Goal: Task Accomplishment & Management: Complete application form

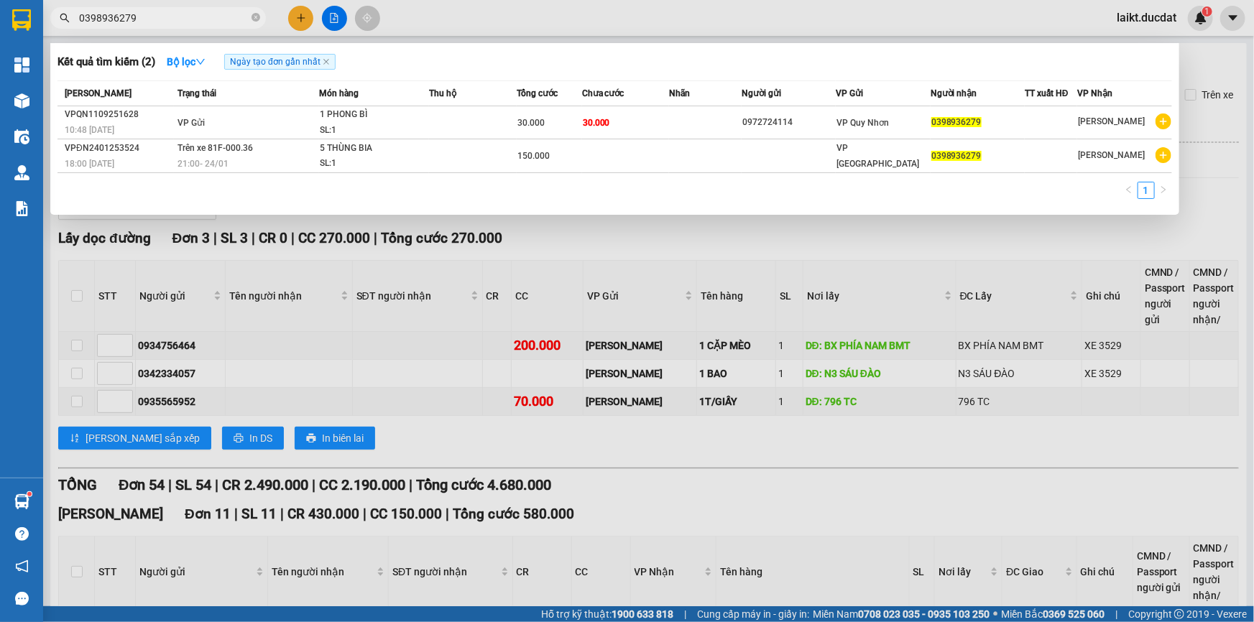
drag, startPoint x: 142, startPoint y: 22, endPoint x: 83, endPoint y: 21, distance: 58.2
click at [83, 21] on input "0398936279" at bounding box center [164, 18] width 170 height 16
paste input "902962497"
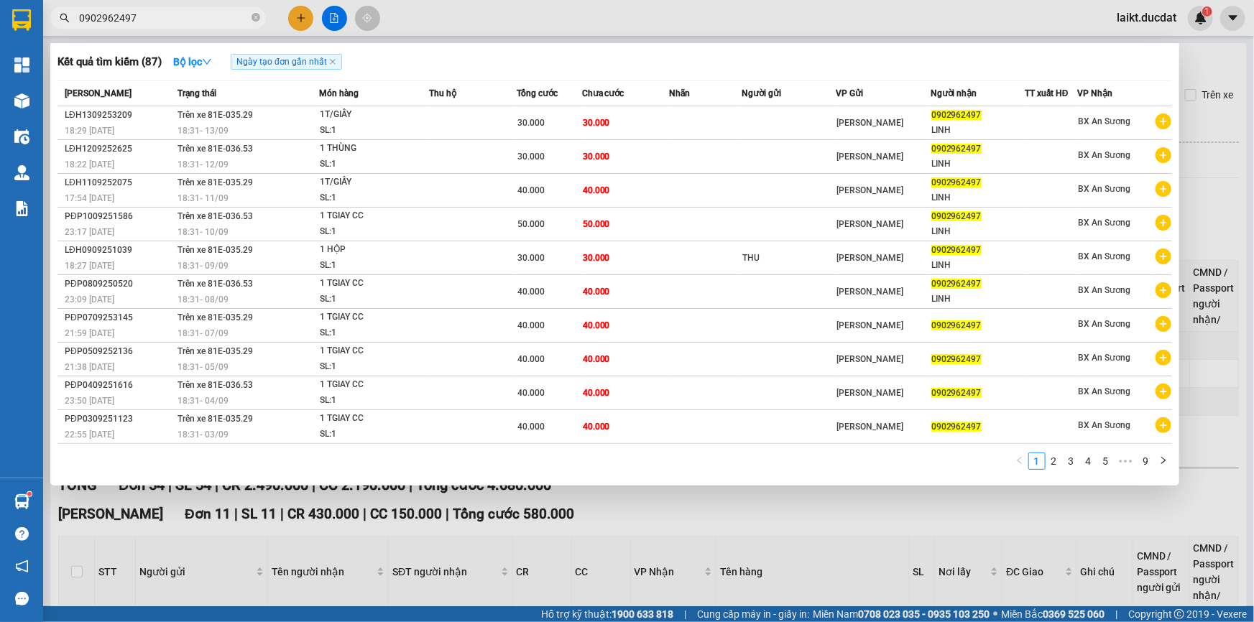
drag, startPoint x: 143, startPoint y: 21, endPoint x: 83, endPoint y: 17, distance: 60.5
click at [83, 17] on input "0902962497" at bounding box center [164, 18] width 170 height 16
paste input "6456567"
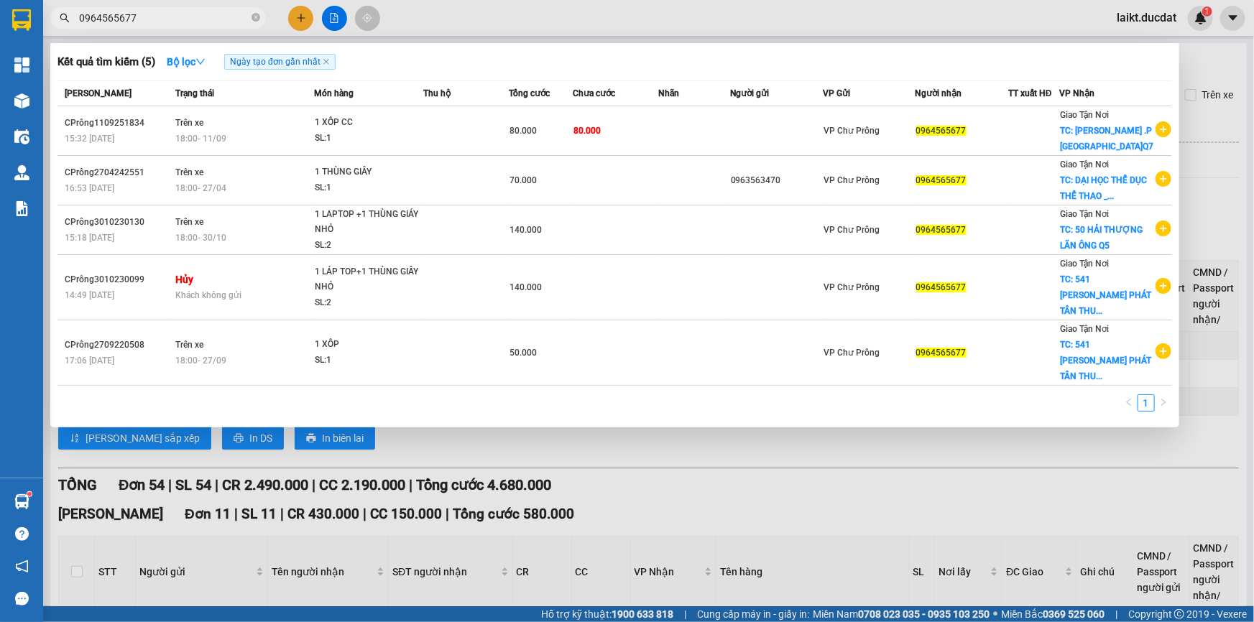
type input "0964565677"
click at [332, 14] on div at bounding box center [627, 311] width 1254 height 622
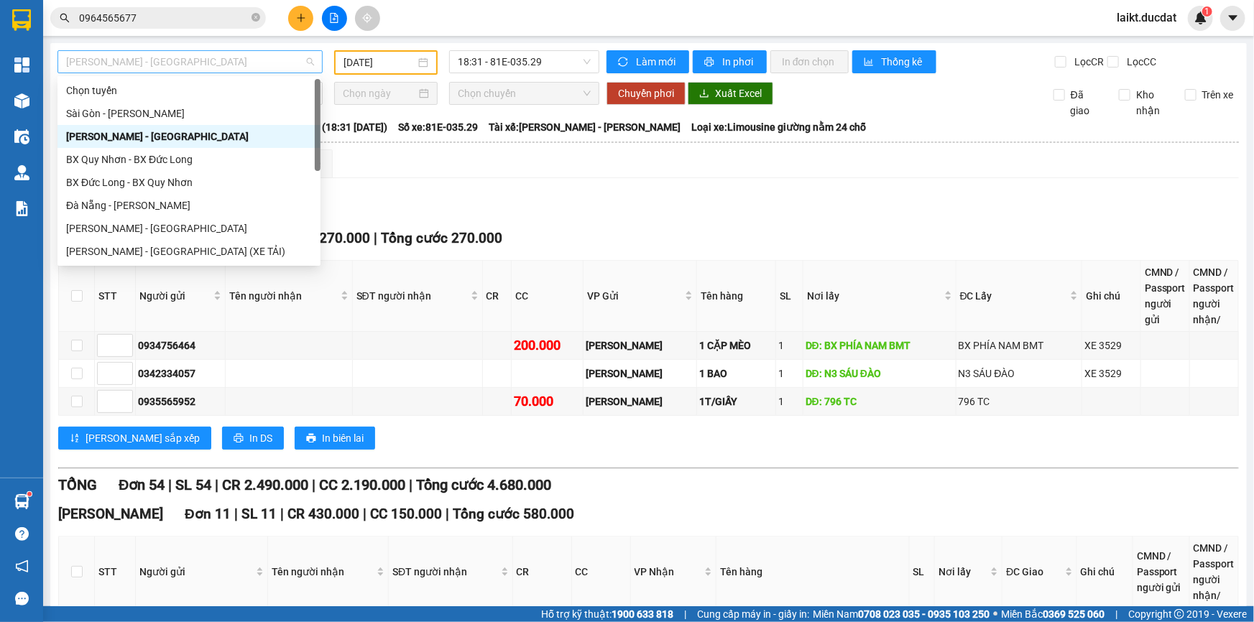
click at [157, 63] on span "[PERSON_NAME] - [GEOGRAPHIC_DATA]" at bounding box center [190, 62] width 248 height 22
click at [132, 227] on div "[PERSON_NAME] - [GEOGRAPHIC_DATA]" at bounding box center [189, 229] width 246 height 16
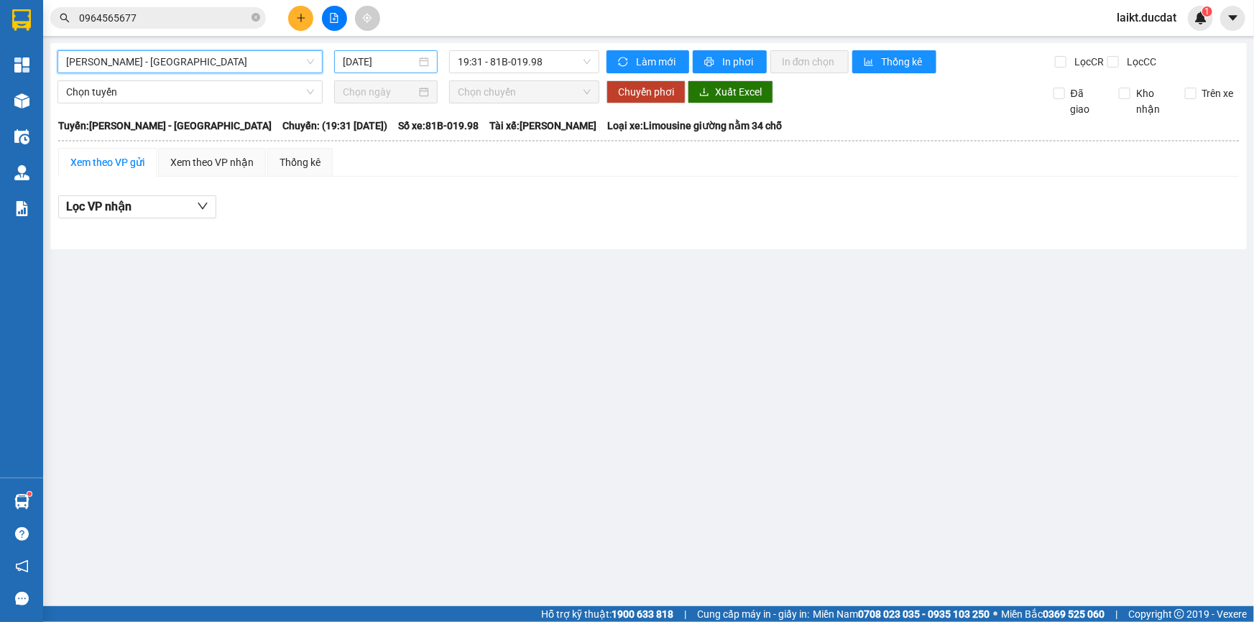
click at [405, 65] on input "[DATE]" at bounding box center [379, 62] width 73 height 16
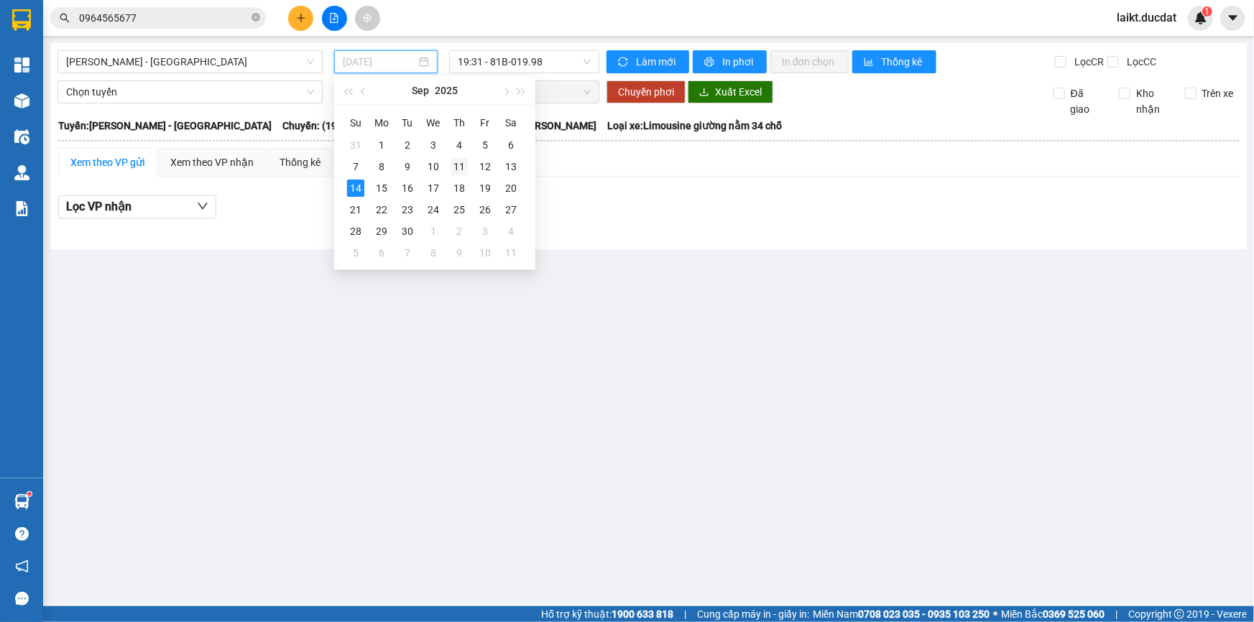
click at [459, 161] on div "11" at bounding box center [459, 166] width 17 height 17
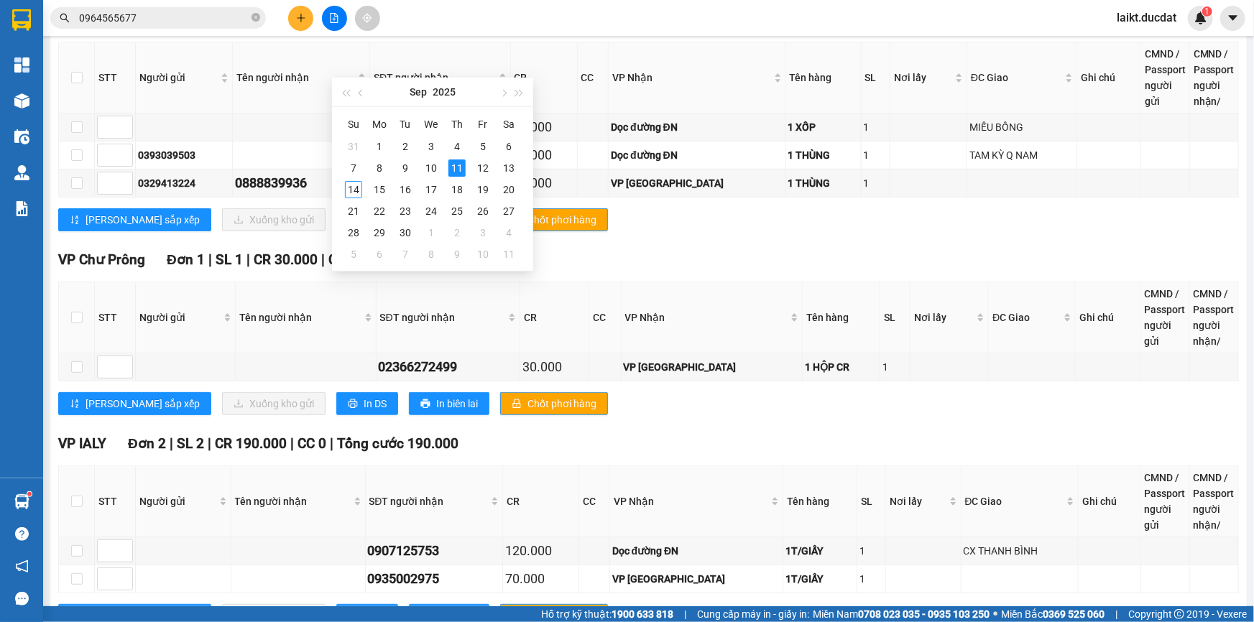
scroll to position [3294, 0]
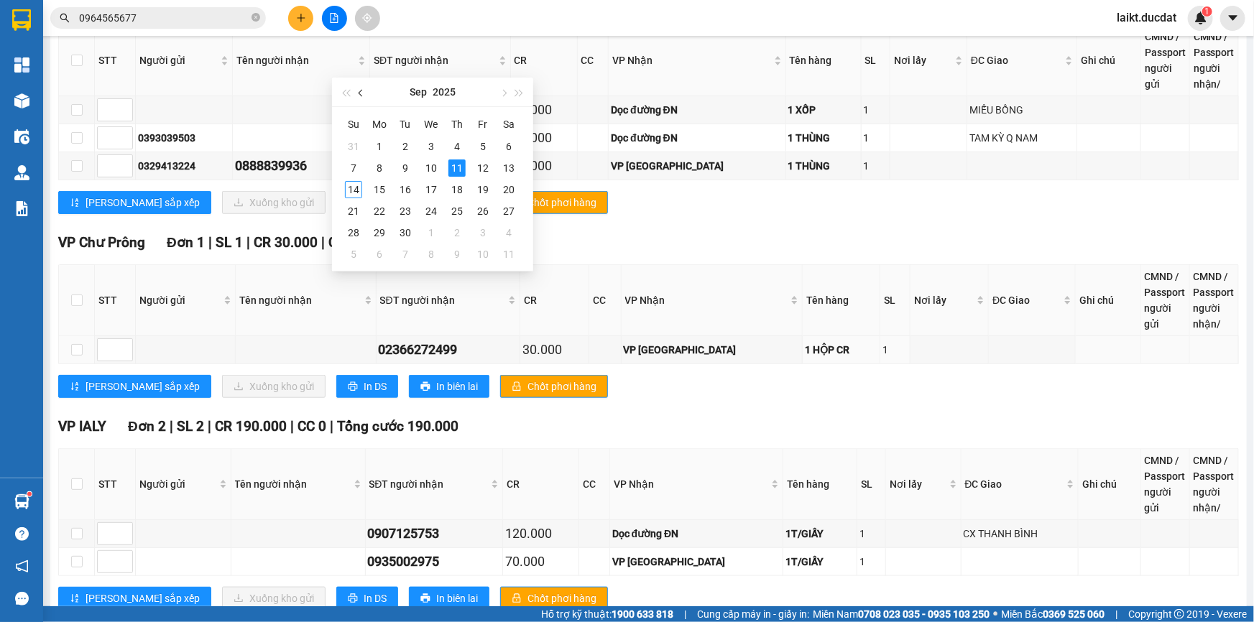
type input "[DATE]"
